Goal: Task Accomplishment & Management: Use online tool/utility

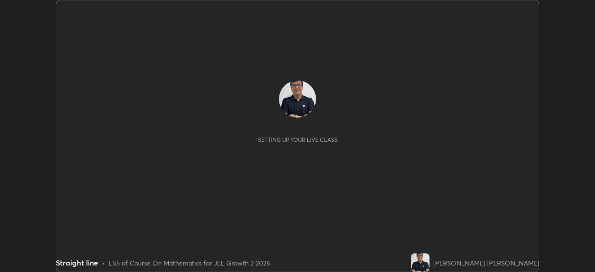
scroll to position [272, 595]
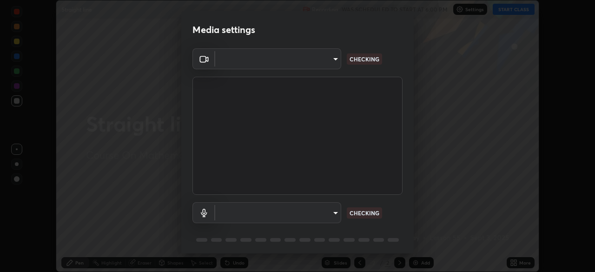
type input "192ca90c523cfdd937e4a0725d4108824b1e1e1832b9bb322643ae2a7bf66a5a"
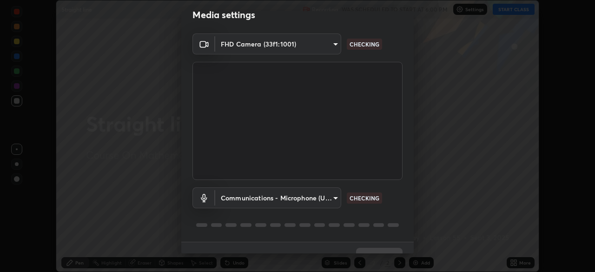
scroll to position [27, 0]
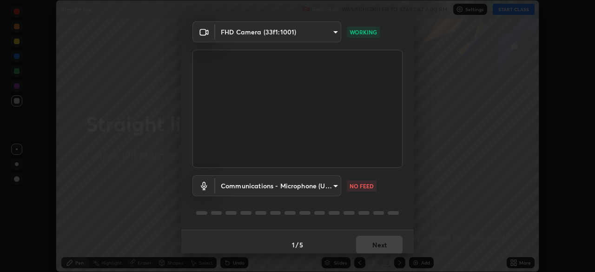
click at [258, 185] on body "Erase all Straight line Recording WAS SCHEDULED TO START AT 6:00 PM Settings ST…" at bounding box center [297, 136] width 595 height 272
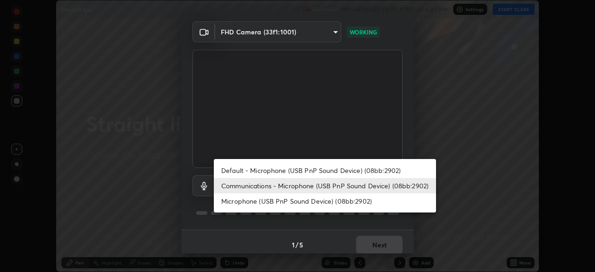
click at [238, 170] on li "Default - Microphone (USB PnP Sound Device) (08bb:2902)" at bounding box center [325, 170] width 222 height 15
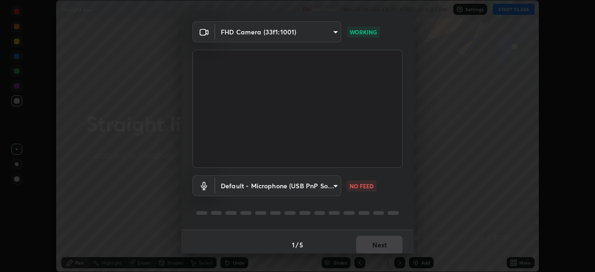
type input "default"
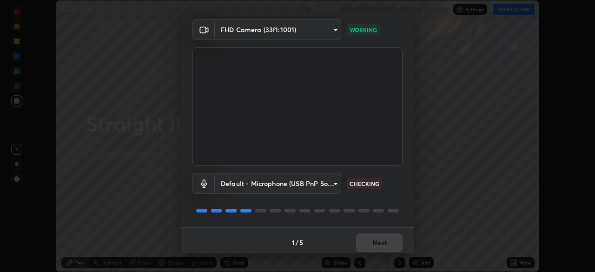
scroll to position [33, 0]
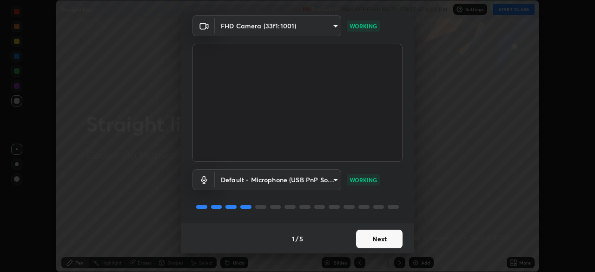
click at [379, 237] on button "Next" at bounding box center [379, 239] width 46 height 19
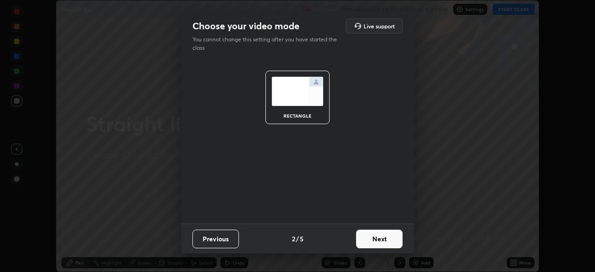
click at [378, 237] on button "Next" at bounding box center [379, 239] width 46 height 19
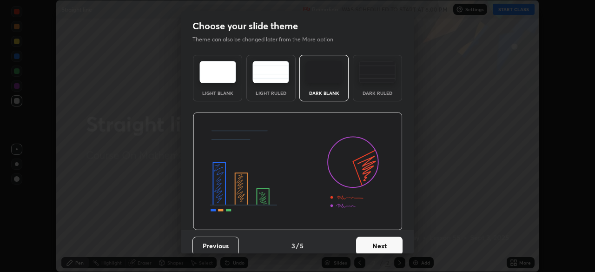
click at [378, 240] on button "Next" at bounding box center [379, 246] width 46 height 19
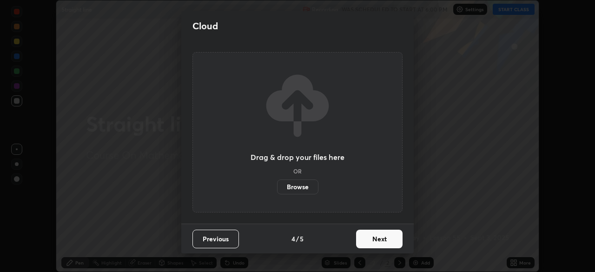
click at [378, 242] on button "Next" at bounding box center [379, 239] width 46 height 19
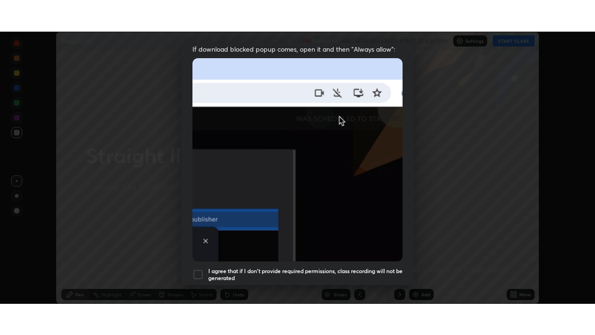
scroll to position [223, 0]
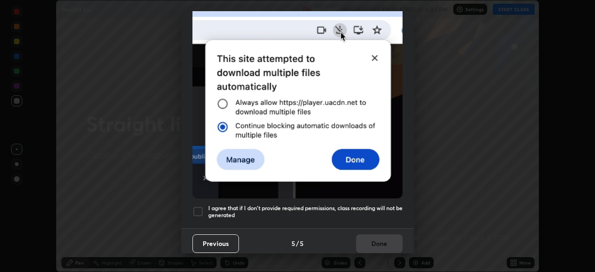
click at [198, 208] on div at bounding box center [197, 211] width 11 height 11
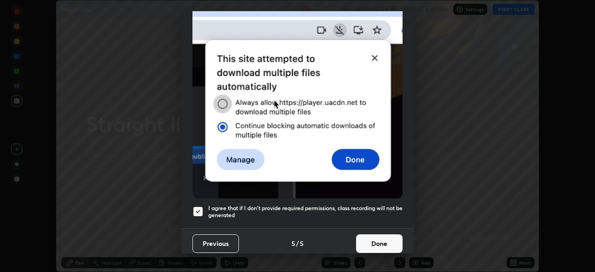
click at [378, 239] on button "Done" at bounding box center [379, 243] width 46 height 19
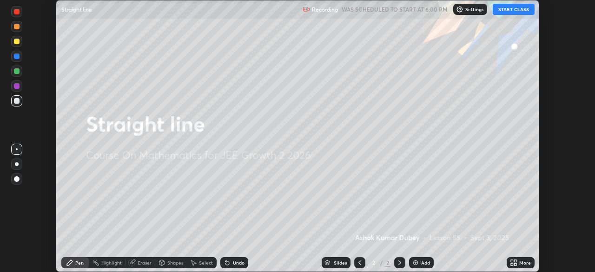
click at [507, 9] on button "START CLASS" at bounding box center [514, 9] width 42 height 11
click at [524, 264] on div "More" at bounding box center [525, 262] width 12 height 5
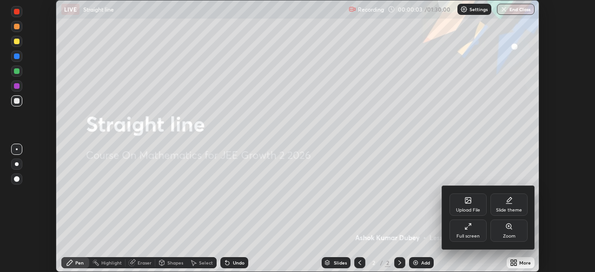
click at [476, 233] on div "Full screen" at bounding box center [468, 230] width 37 height 22
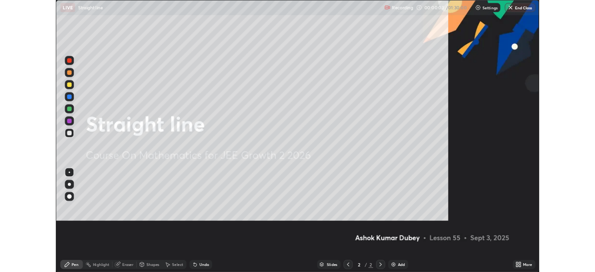
scroll to position [335, 595]
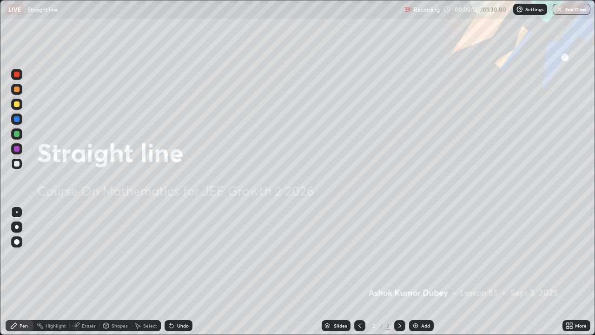
click at [415, 272] on img at bounding box center [415, 325] width 7 height 7
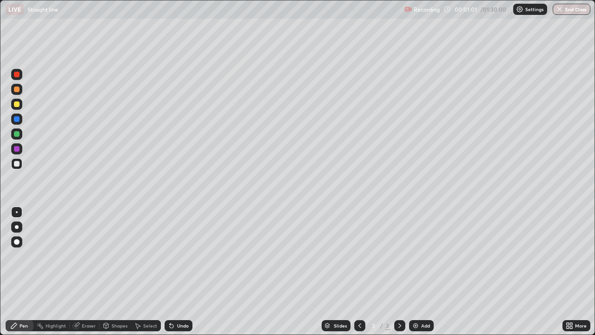
click at [18, 105] on div at bounding box center [17, 104] width 6 height 6
click at [87, 272] on div "Eraser" at bounding box center [89, 325] width 14 height 5
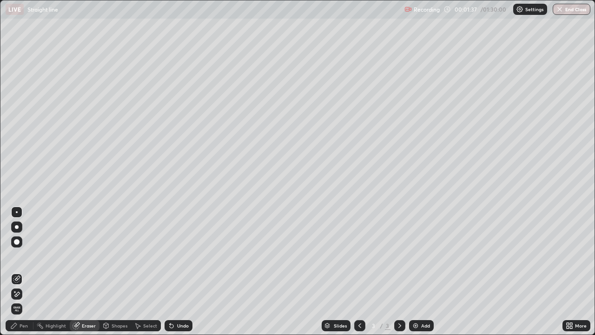
click at [25, 272] on div "Pen" at bounding box center [24, 325] width 8 height 5
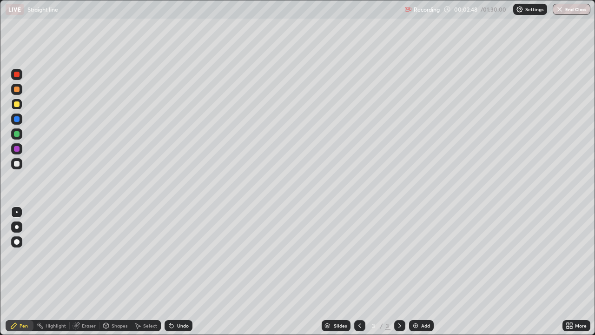
click at [18, 164] on div at bounding box center [17, 164] width 6 height 6
click at [18, 135] on div at bounding box center [17, 134] width 6 height 6
click at [17, 103] on div at bounding box center [17, 104] width 6 height 6
click at [399, 272] on icon at bounding box center [399, 325] width 7 height 7
click at [415, 272] on img at bounding box center [415, 325] width 7 height 7
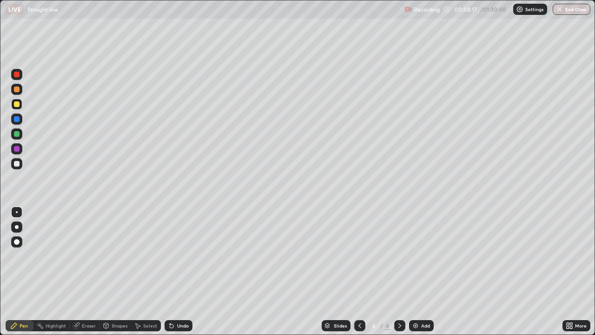
click at [93, 272] on div "Eraser" at bounding box center [89, 325] width 14 height 5
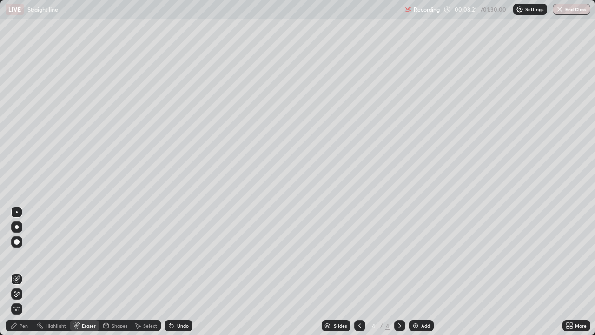
click at [26, 272] on div "Pen" at bounding box center [24, 325] width 8 height 5
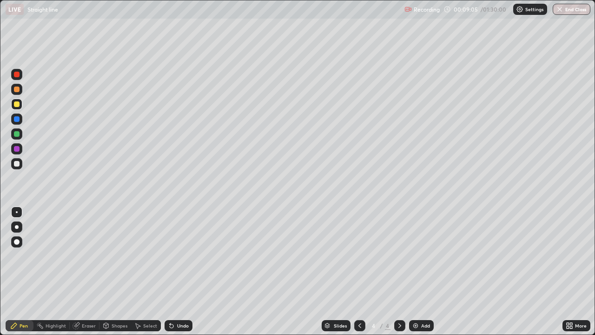
click at [91, 272] on div "Eraser" at bounding box center [89, 325] width 14 height 5
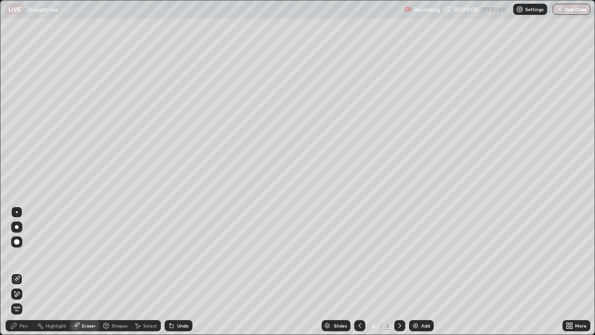
click at [29, 272] on div "Pen" at bounding box center [20, 325] width 28 height 11
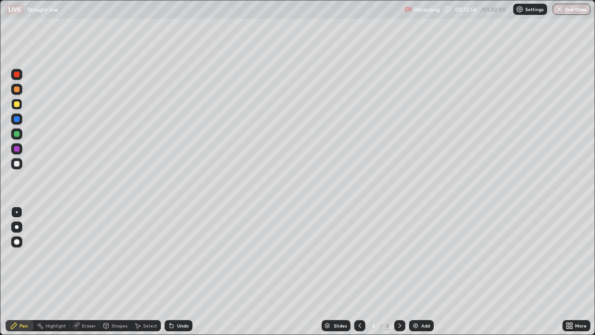
click at [399, 272] on icon at bounding box center [399, 325] width 7 height 7
click at [416, 272] on img at bounding box center [415, 325] width 7 height 7
click at [15, 164] on div at bounding box center [17, 164] width 6 height 6
click at [17, 134] on div at bounding box center [17, 134] width 6 height 6
click at [15, 162] on div at bounding box center [17, 164] width 6 height 6
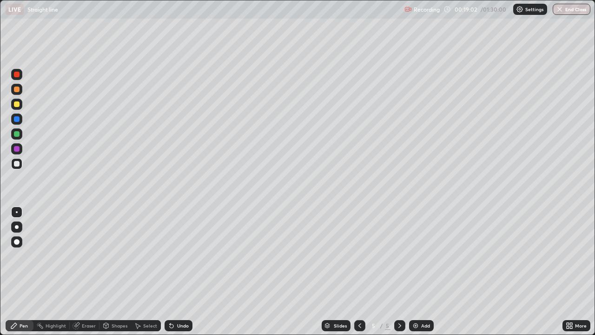
click at [398, 272] on icon at bounding box center [399, 325] width 3 height 5
click at [414, 272] on img at bounding box center [415, 325] width 7 height 7
click at [18, 106] on div at bounding box center [17, 104] width 6 height 6
click at [399, 272] on icon at bounding box center [399, 325] width 3 height 5
click at [413, 272] on img at bounding box center [415, 325] width 7 height 7
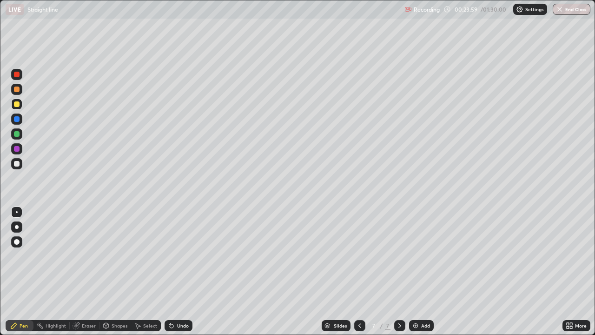
click at [90, 272] on div "Eraser" at bounding box center [89, 325] width 14 height 5
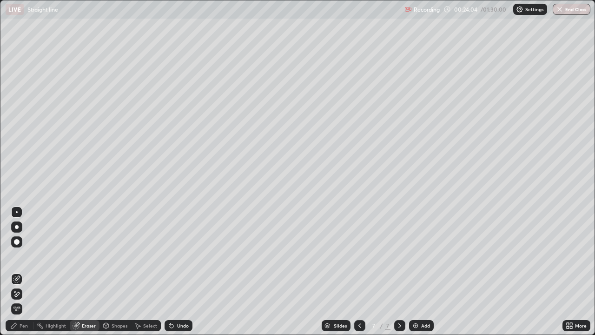
click at [24, 272] on div "Pen" at bounding box center [24, 325] width 8 height 5
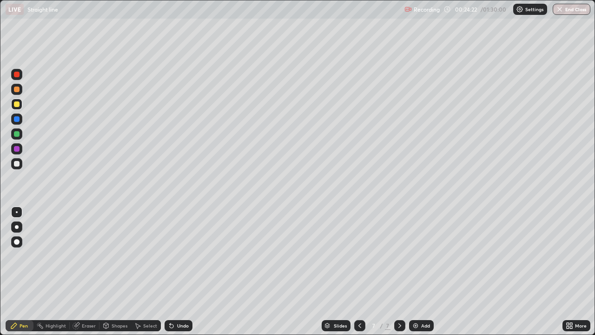
click at [88, 272] on div "Eraser" at bounding box center [89, 325] width 14 height 5
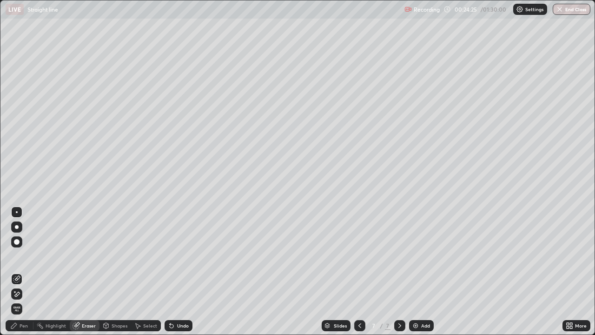
click at [27, 272] on div "Pen" at bounding box center [24, 325] width 8 height 5
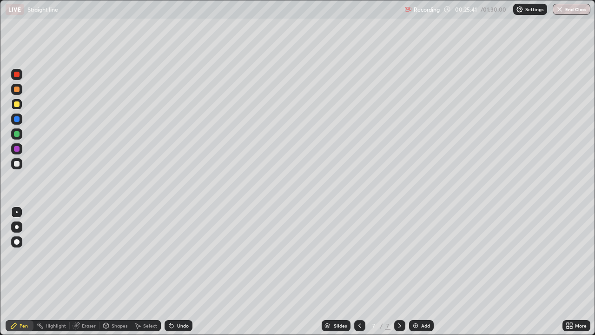
click at [16, 163] on div at bounding box center [17, 164] width 6 height 6
click at [399, 272] on icon at bounding box center [399, 325] width 7 height 7
click at [415, 272] on img at bounding box center [415, 325] width 7 height 7
click at [20, 106] on div at bounding box center [16, 104] width 11 height 11
click at [92, 272] on div "Eraser" at bounding box center [89, 325] width 14 height 5
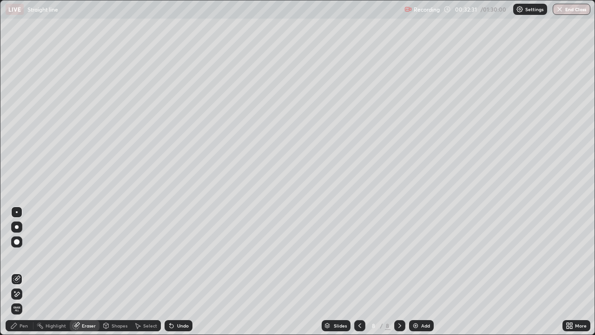
click at [29, 272] on div "Pen" at bounding box center [20, 325] width 28 height 11
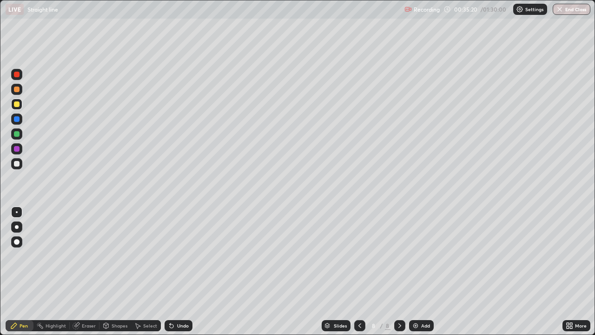
click at [360, 272] on icon at bounding box center [359, 325] width 7 height 7
click at [399, 272] on icon at bounding box center [399, 325] width 7 height 7
click at [416, 272] on img at bounding box center [415, 325] width 7 height 7
click at [399, 272] on icon at bounding box center [399, 325] width 7 height 7
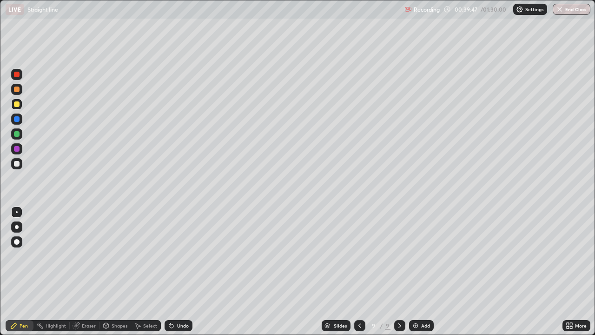
click at [416, 272] on img at bounding box center [415, 325] width 7 height 7
click at [359, 272] on icon at bounding box center [359, 325] width 7 height 7
click at [399, 272] on icon at bounding box center [399, 325] width 7 height 7
click at [358, 272] on icon at bounding box center [359, 325] width 7 height 7
click at [399, 272] on icon at bounding box center [399, 325] width 7 height 7
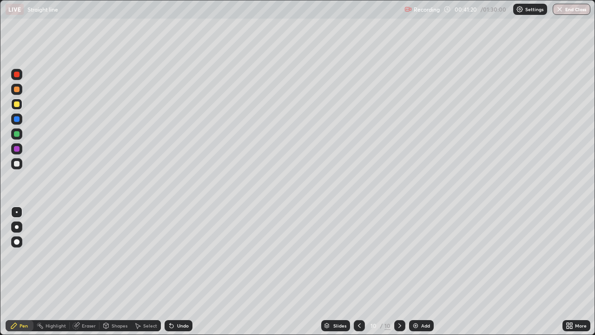
click at [18, 164] on div at bounding box center [17, 164] width 6 height 6
click at [17, 106] on div at bounding box center [17, 104] width 6 height 6
click at [86, 272] on div "Eraser" at bounding box center [89, 325] width 14 height 5
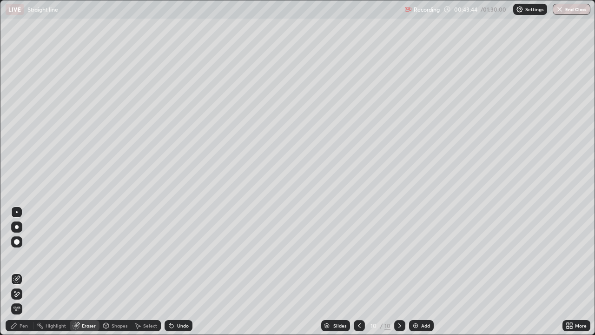
click at [24, 272] on div "Pen" at bounding box center [24, 325] width 8 height 5
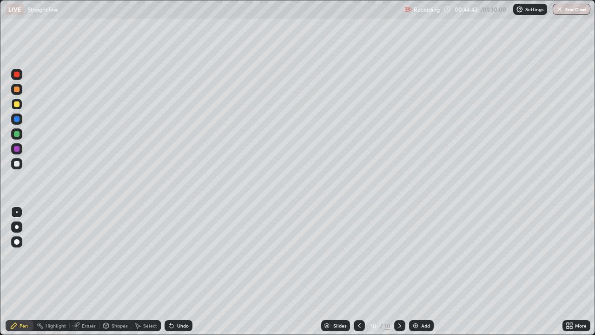
click at [235, 272] on div "Slides 10 / 10 Add" at bounding box center [377, 325] width 370 height 19
click at [233, 272] on div "Slides 10 / 10 Add" at bounding box center [377, 325] width 370 height 19
click at [17, 150] on div at bounding box center [17, 149] width 6 height 6
click at [399, 272] on icon at bounding box center [399, 325] width 7 height 7
click at [414, 272] on img at bounding box center [415, 325] width 7 height 7
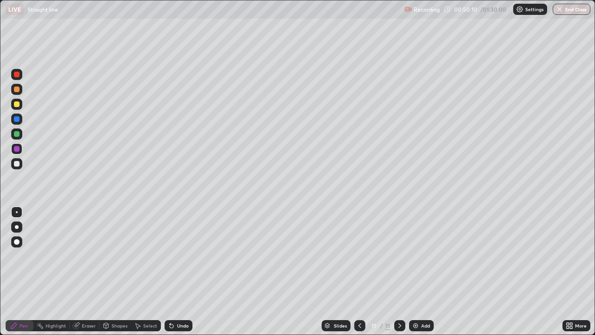
click at [18, 163] on div at bounding box center [17, 164] width 6 height 6
click at [91, 272] on div "Eraser" at bounding box center [89, 325] width 14 height 5
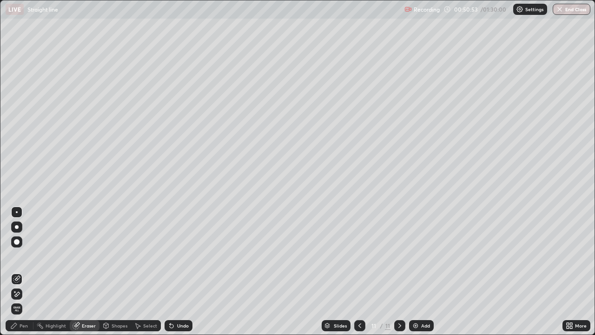
click at [28, 272] on div "Pen" at bounding box center [20, 325] width 28 height 11
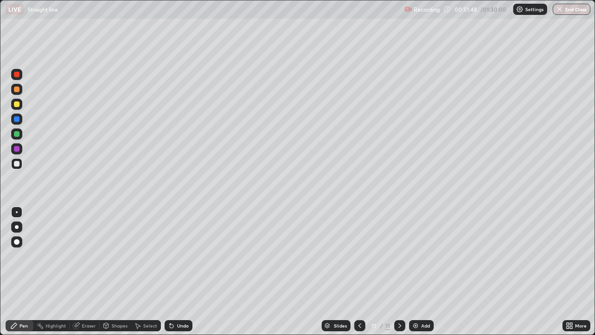
click at [91, 272] on div "Eraser" at bounding box center [89, 325] width 14 height 5
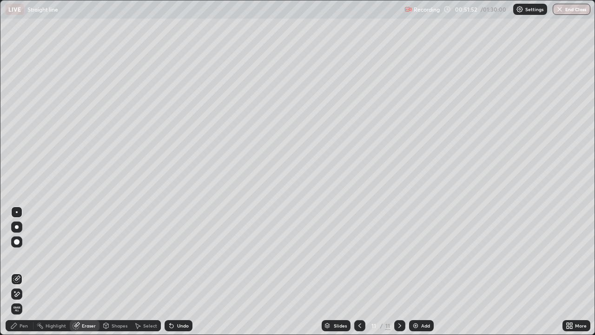
click at [28, 272] on div "Pen" at bounding box center [20, 325] width 28 height 11
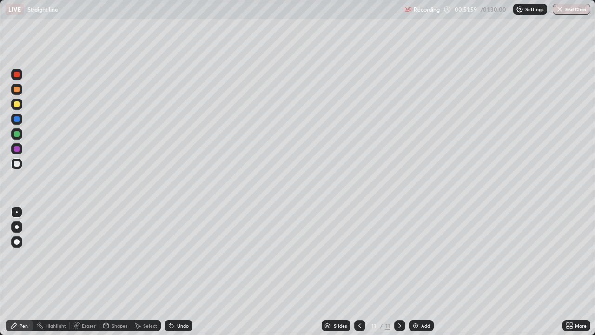
click at [16, 106] on div at bounding box center [17, 104] width 6 height 6
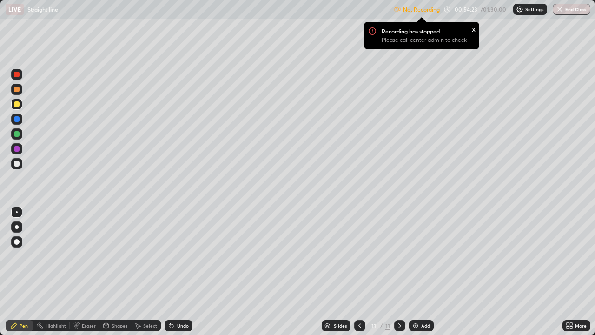
click at [582, 272] on div "More" at bounding box center [581, 325] width 12 height 5
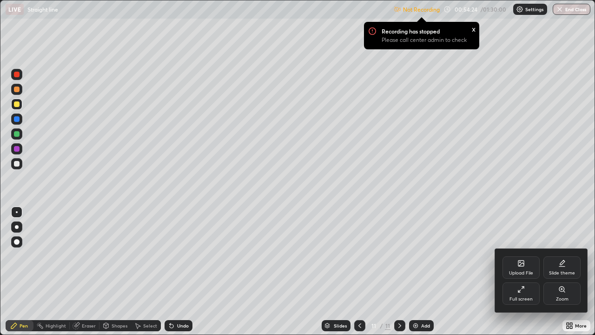
click at [525, 272] on div "Full screen" at bounding box center [521, 293] width 37 height 22
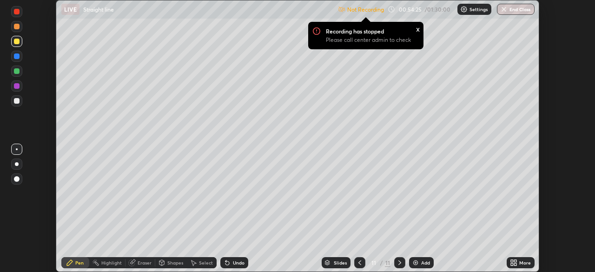
scroll to position [46218, 45895]
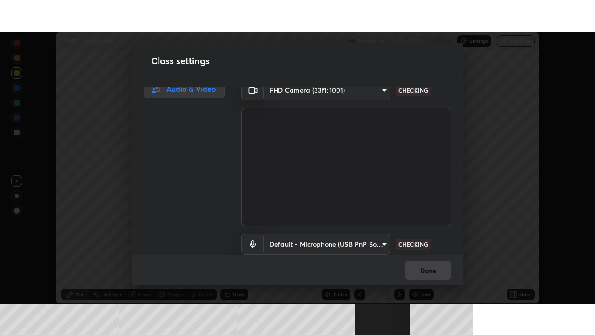
scroll to position [8, 0]
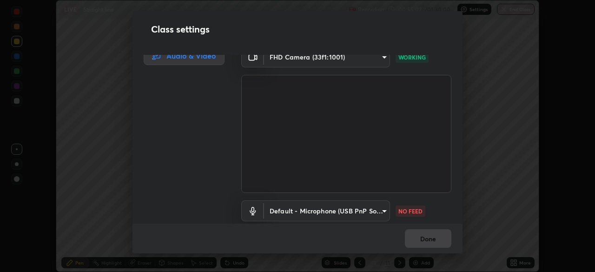
click at [308, 212] on body "Erase all LIVE Straight line Recording 00:55:02 / 01:30:00 Settings End Class S…" at bounding box center [297, 136] width 595 height 272
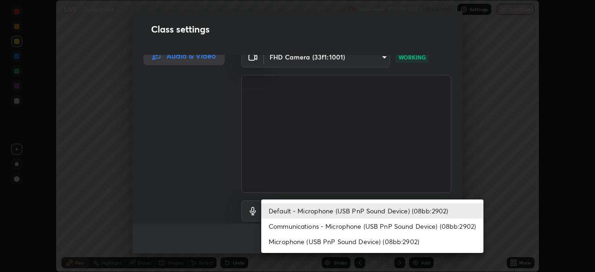
click at [293, 226] on li "Communications - Microphone (USB PnP Sound Device) (08bb:2902)" at bounding box center [372, 226] width 222 height 15
type input "communications"
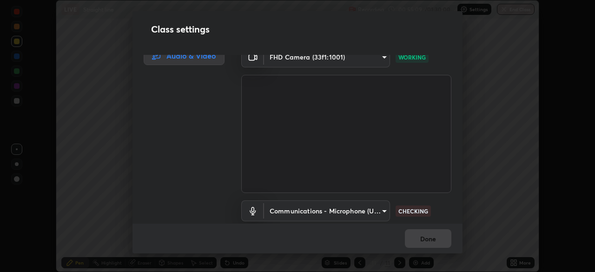
click at [429, 238] on div "Done" at bounding box center [297, 239] width 330 height 30
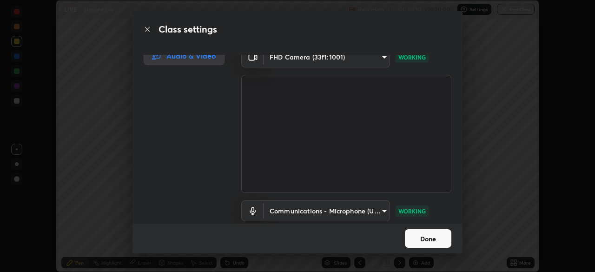
click at [431, 238] on button "Done" at bounding box center [428, 238] width 46 height 19
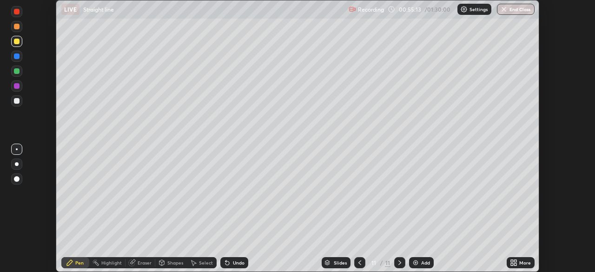
click at [524, 262] on div "More" at bounding box center [525, 262] width 12 height 5
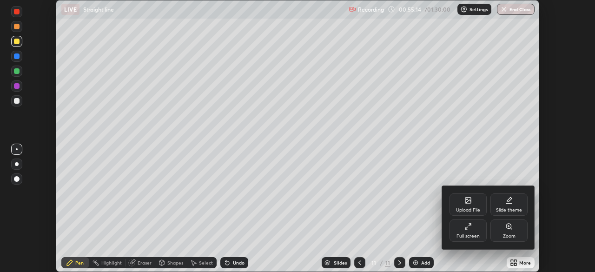
click at [472, 232] on div "Full screen" at bounding box center [468, 230] width 37 height 22
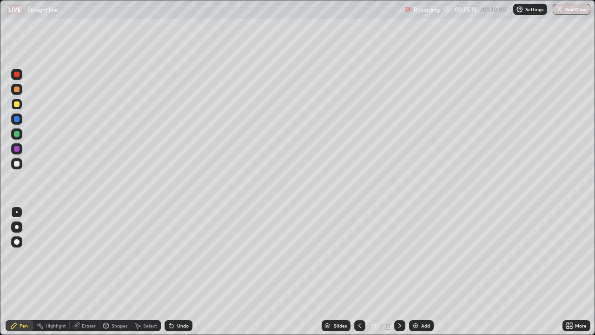
scroll to position [335, 595]
click at [399, 272] on icon at bounding box center [399, 325] width 7 height 7
click at [413, 272] on img at bounding box center [415, 325] width 7 height 7
click at [399, 272] on icon at bounding box center [399, 325] width 7 height 7
click at [413, 272] on img at bounding box center [415, 325] width 7 height 7
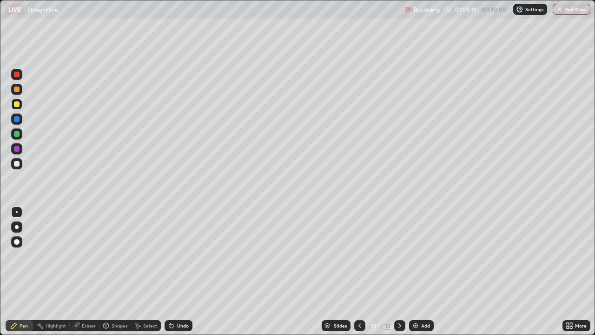
click at [359, 272] on icon at bounding box center [359, 325] width 7 height 7
click at [399, 272] on icon at bounding box center [399, 325] width 7 height 7
click at [359, 272] on icon at bounding box center [359, 325] width 7 height 7
click at [400, 272] on icon at bounding box center [399, 325] width 7 height 7
click at [403, 272] on div at bounding box center [399, 325] width 11 height 11
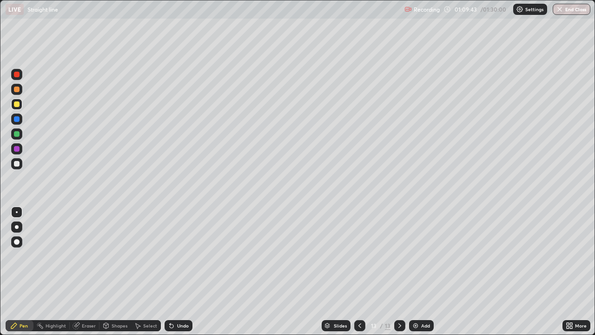
click at [19, 163] on div at bounding box center [17, 164] width 6 height 6
click at [17, 104] on div at bounding box center [17, 104] width 6 height 6
click at [399, 272] on icon at bounding box center [399, 325] width 7 height 7
click at [414, 272] on img at bounding box center [415, 325] width 7 height 7
click at [20, 148] on div at bounding box center [16, 148] width 11 height 11
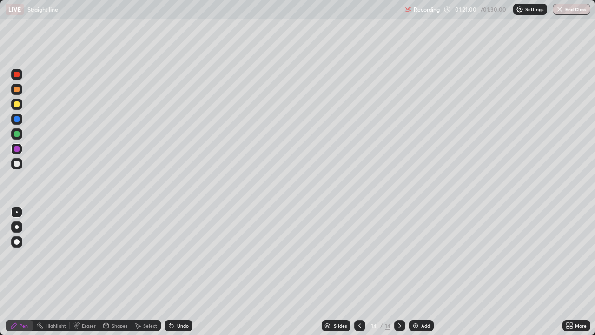
click at [399, 272] on icon at bounding box center [399, 325] width 7 height 7
click at [414, 272] on img at bounding box center [415, 325] width 7 height 7
click at [20, 164] on div at bounding box center [16, 163] width 11 height 11
click at [17, 105] on div at bounding box center [17, 104] width 6 height 6
click at [575, 11] on button "End Class" at bounding box center [572, 9] width 38 height 11
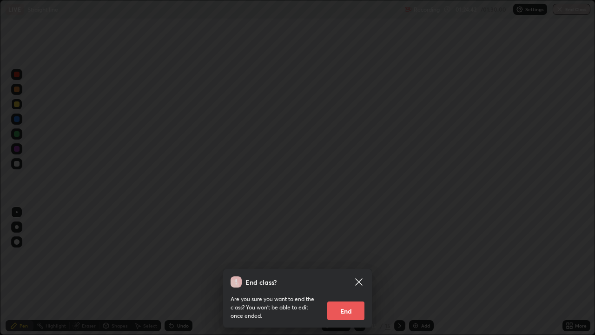
click at [347, 272] on button "End" at bounding box center [345, 310] width 37 height 19
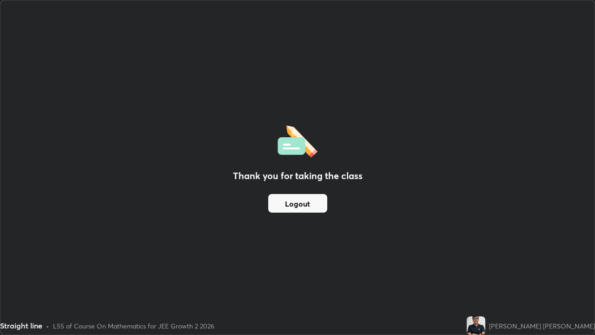
click at [301, 205] on button "Logout" at bounding box center [297, 203] width 59 height 19
